Goal: Navigation & Orientation: Go to known website

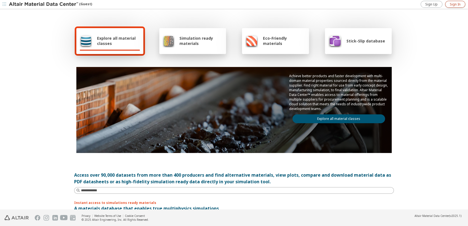
click at [455, 4] on span "Sign In" at bounding box center [455, 4] width 11 height 4
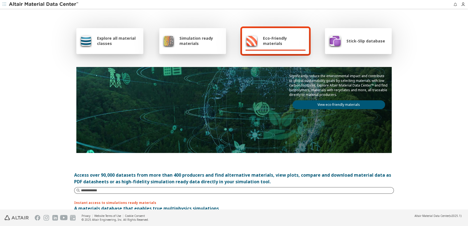
click at [138, 192] on input at bounding box center [237, 191] width 313 height 6
drag, startPoint x: 99, startPoint y: 43, endPoint x: 96, endPoint y: 38, distance: 5.7
click at [99, 41] on span "Explore all material classes" at bounding box center [118, 41] width 43 height 10
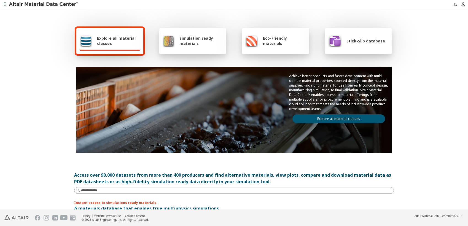
click at [97, 42] on span "Explore all material classes" at bounding box center [118, 41] width 43 height 10
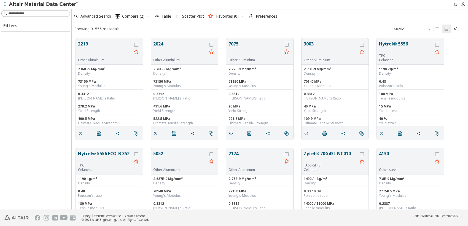
scroll to position [171, 391]
